Goal: Information Seeking & Learning: Learn about a topic

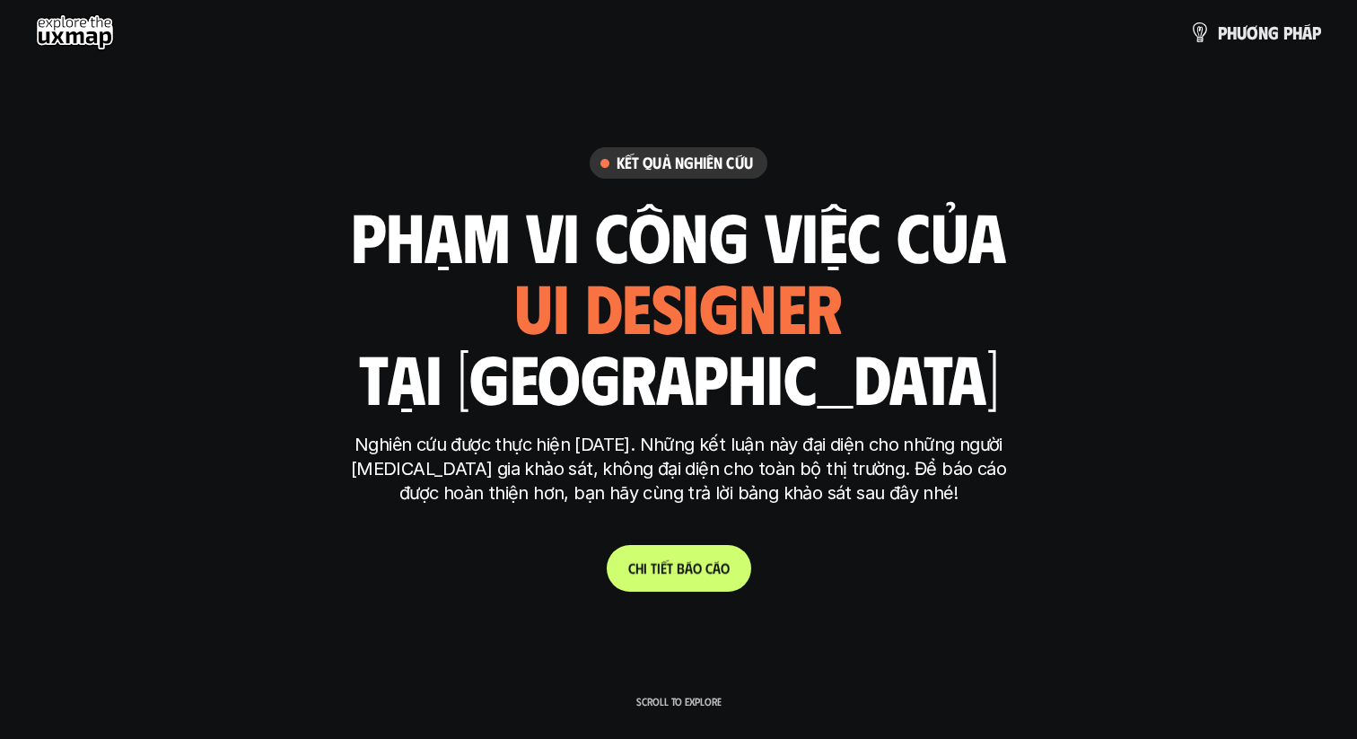
click at [659, 561] on p "C h i t i ế t b á o c á o" at bounding box center [678, 567] width 101 height 17
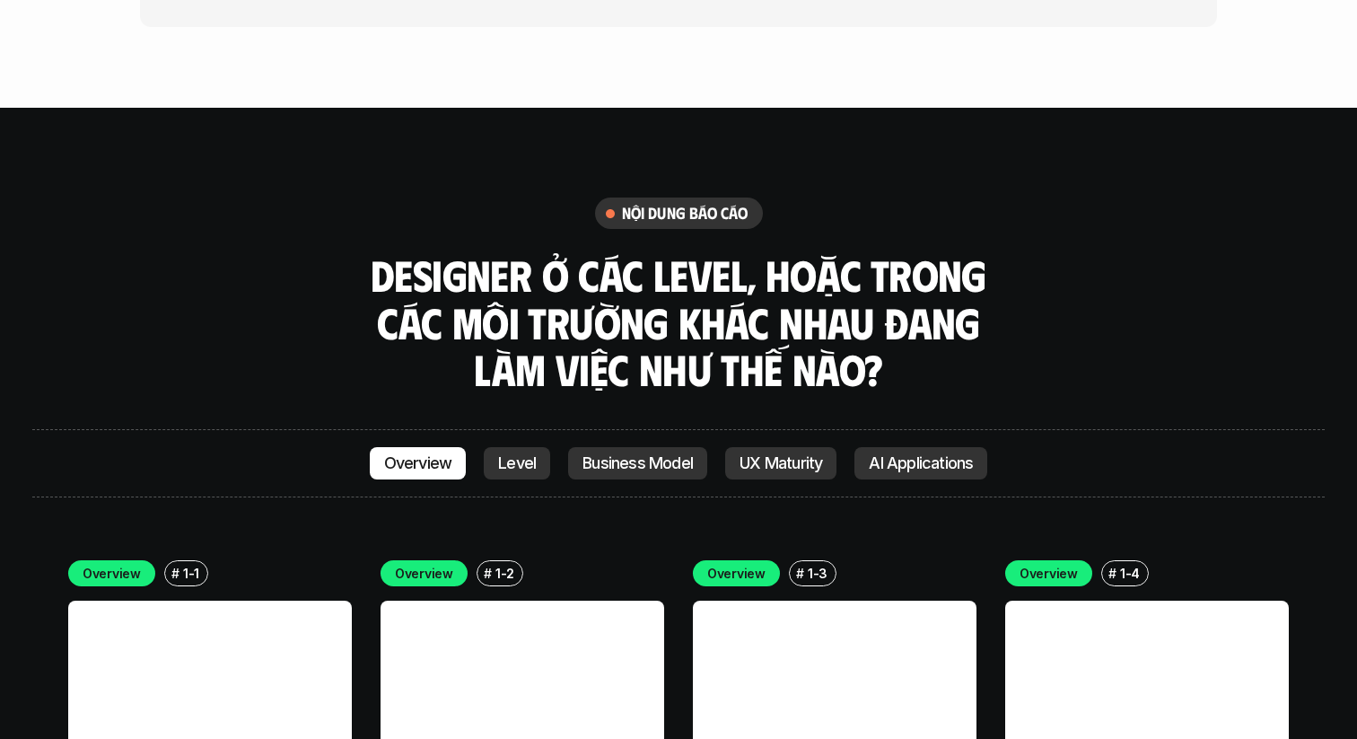
click at [663, 600] on link at bounding box center [523, 742] width 284 height 284
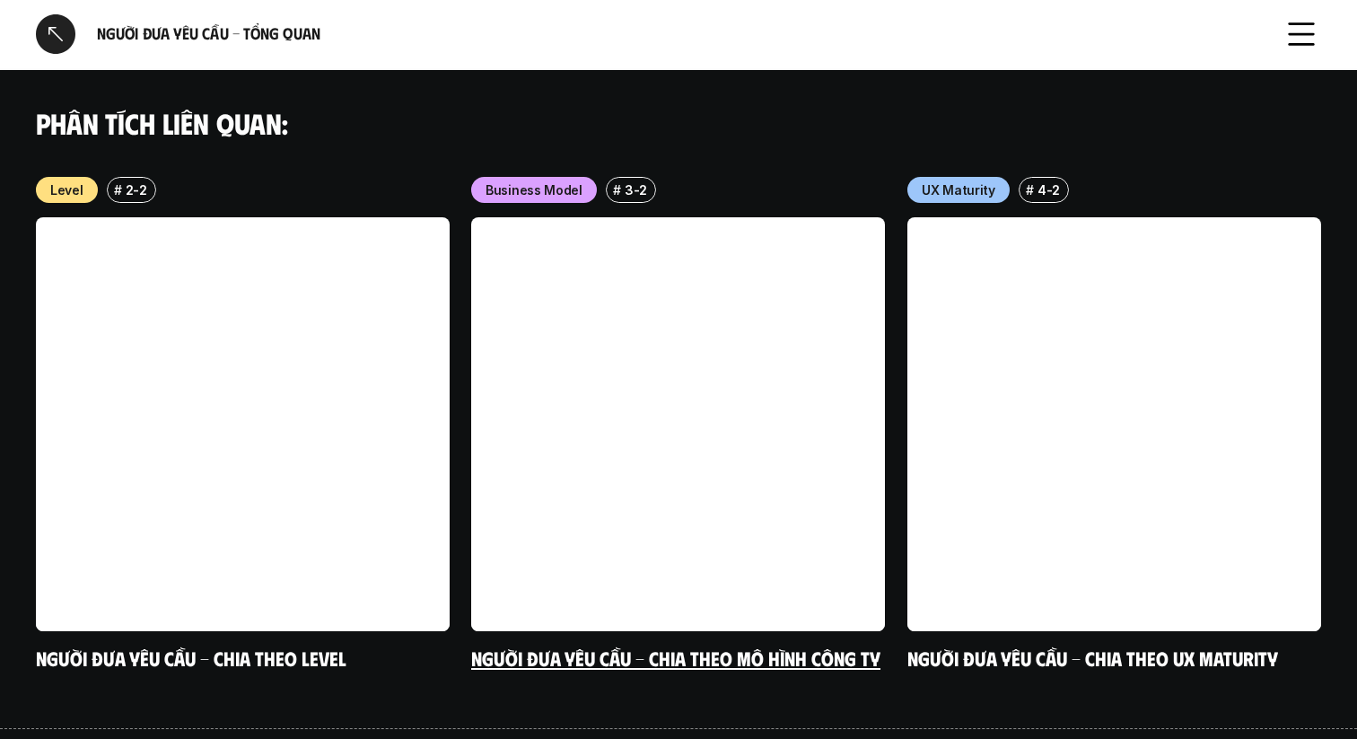
scroll to position [1387, 0]
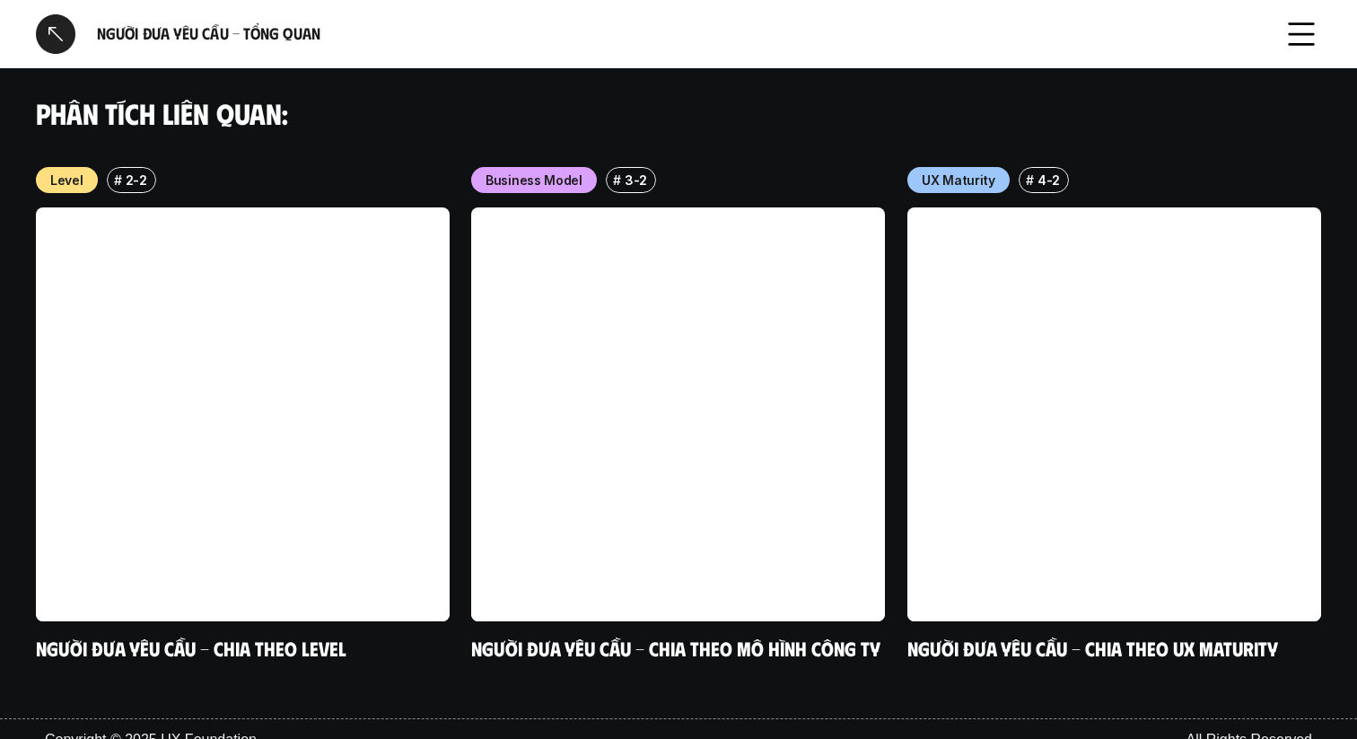
click at [67, 38] on div at bounding box center [55, 33] width 39 height 39
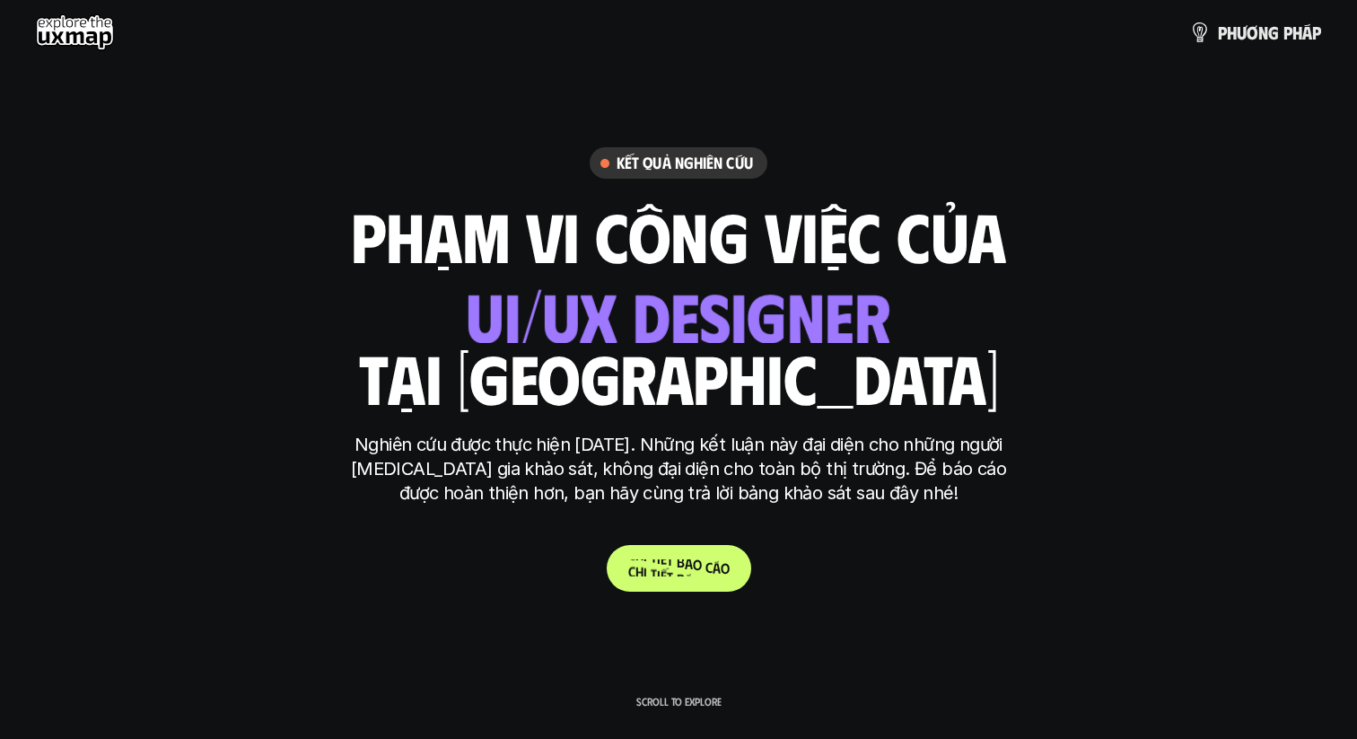
click at [643, 571] on p "C h i t i ế t b á o c á o" at bounding box center [678, 567] width 101 height 17
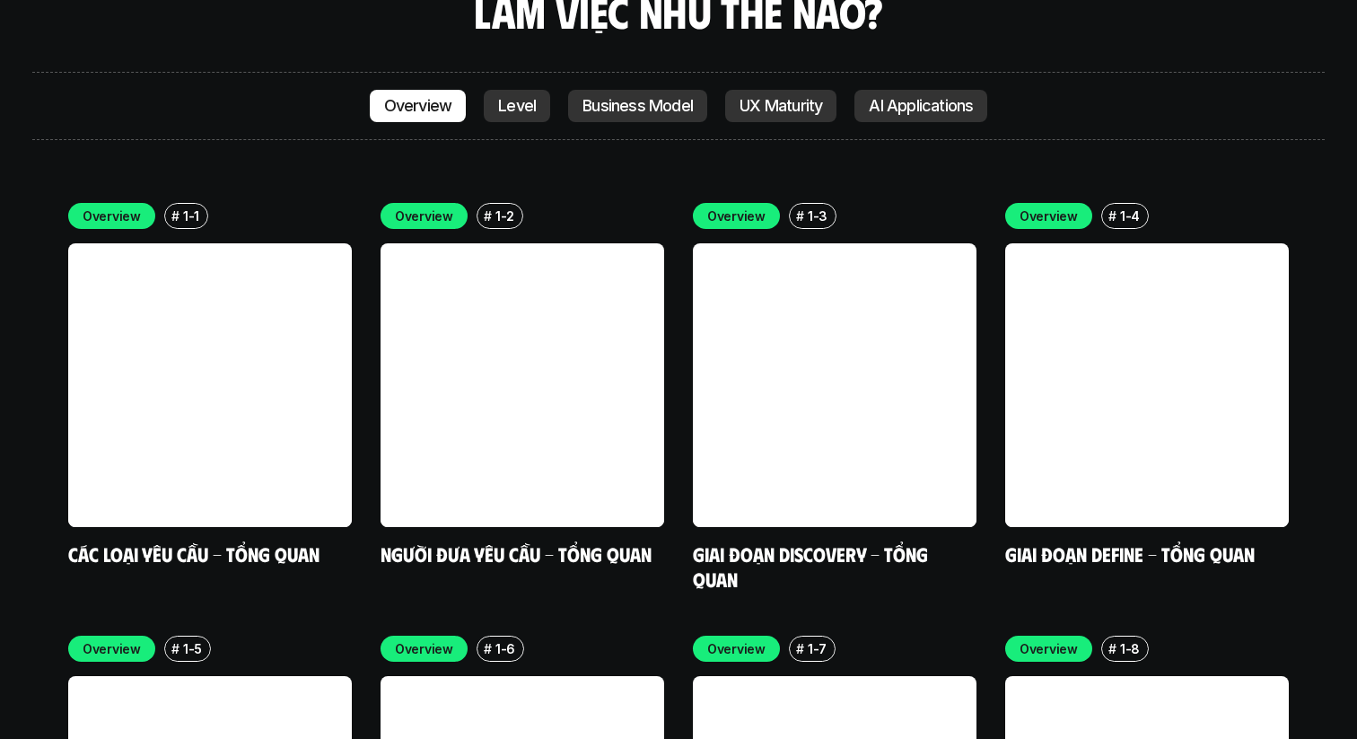
scroll to position [5167, 0]
